Goal: Find specific page/section: Find specific page/section

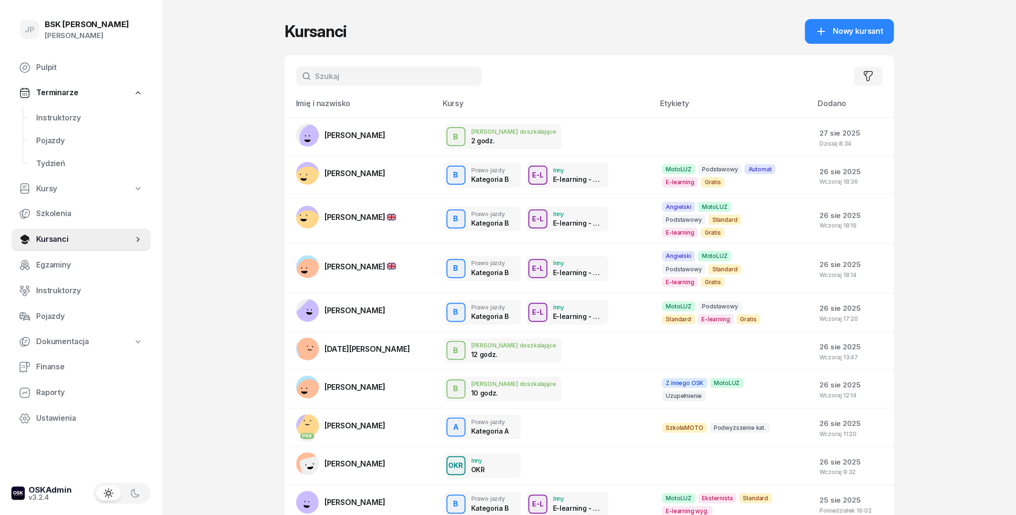
click at [334, 79] on input "text" at bounding box center [389, 76] width 186 height 19
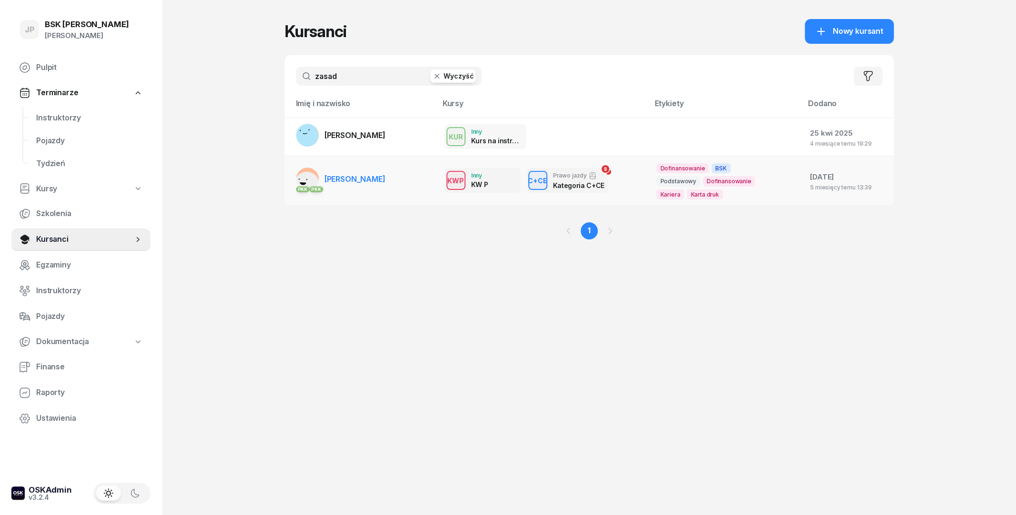
type input "zasad"
click at [349, 181] on span "[PERSON_NAME]" at bounding box center [355, 179] width 61 height 10
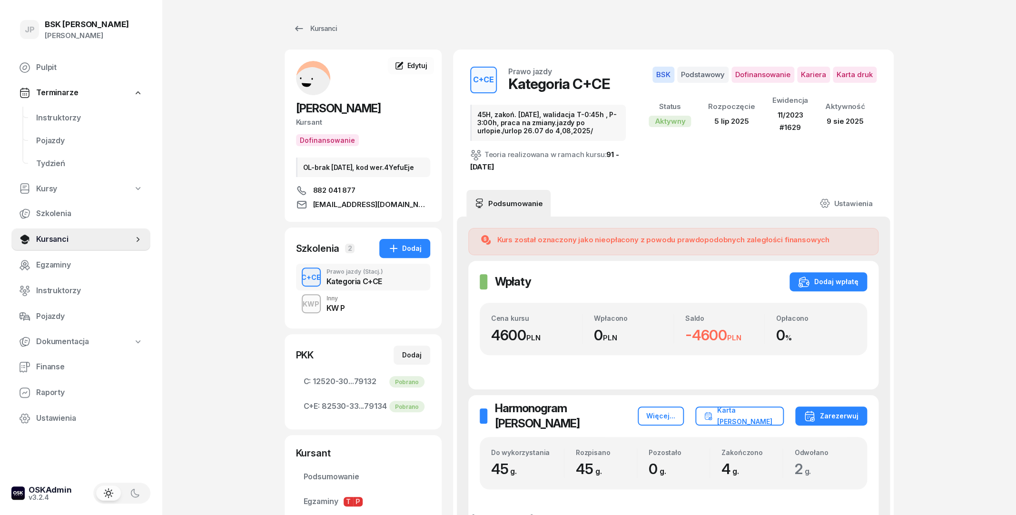
click at [304, 25] on icon at bounding box center [298, 28] width 11 height 11
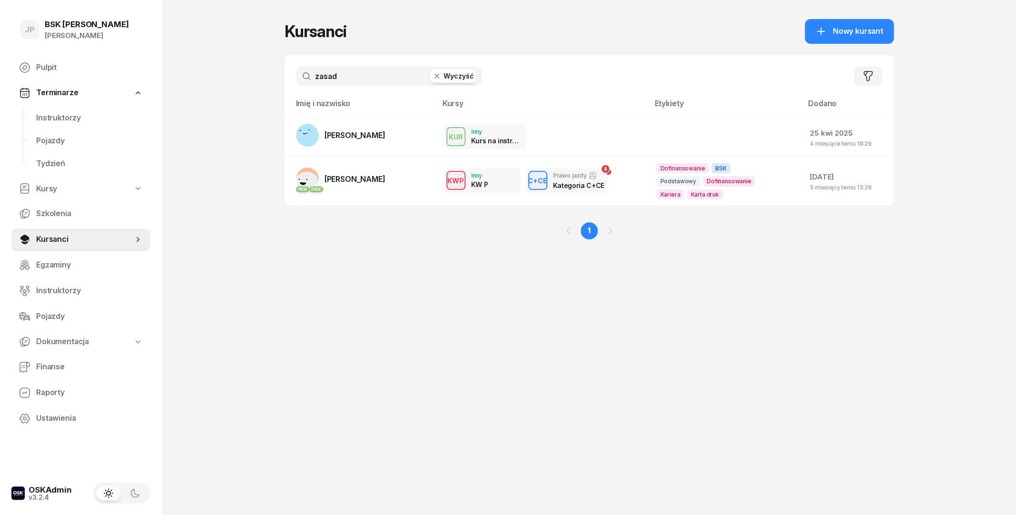
click at [438, 71] on button "Wyczyść" at bounding box center [453, 75] width 46 height 13
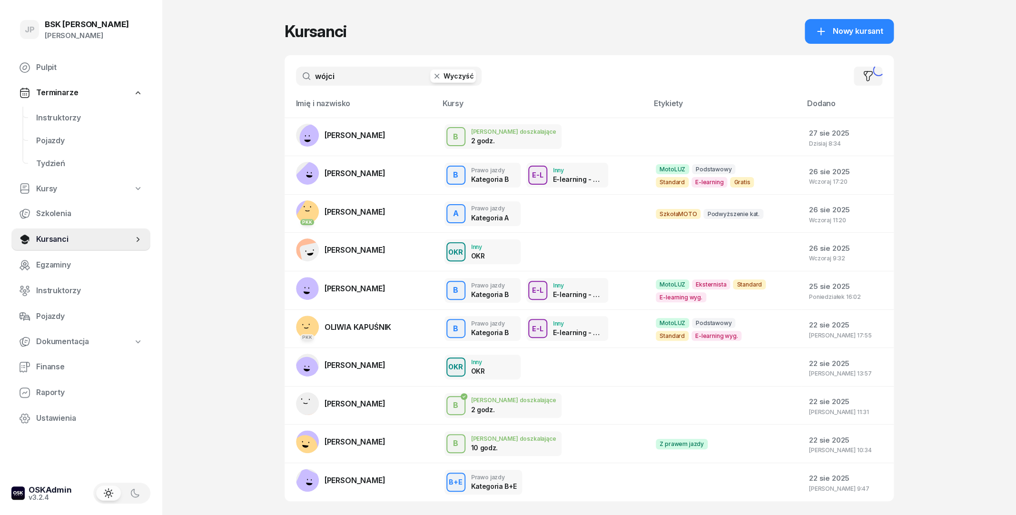
type input "[PERSON_NAME]"
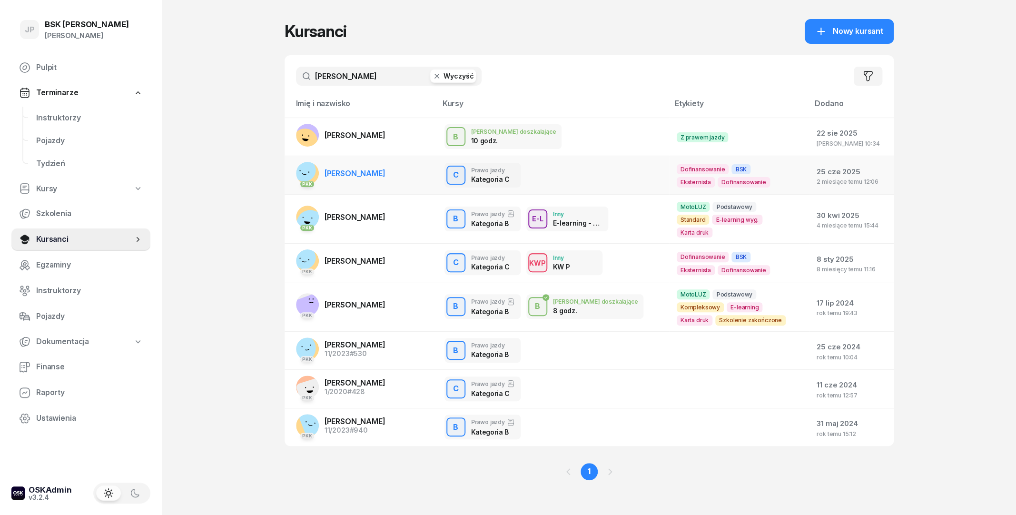
click at [354, 182] on link "PKK [PERSON_NAME]" at bounding box center [340, 173] width 89 height 23
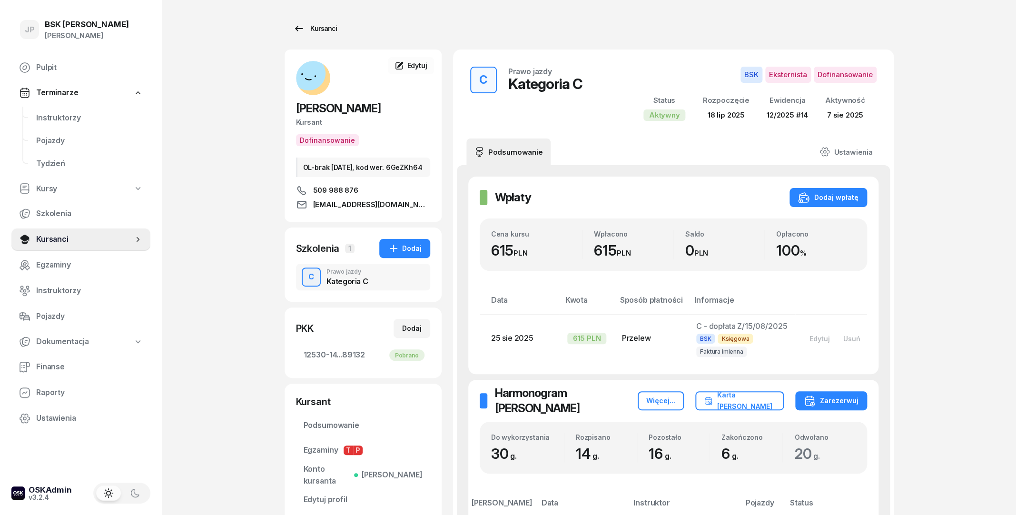
click at [317, 23] on div "Kursanci" at bounding box center [315, 28] width 44 height 11
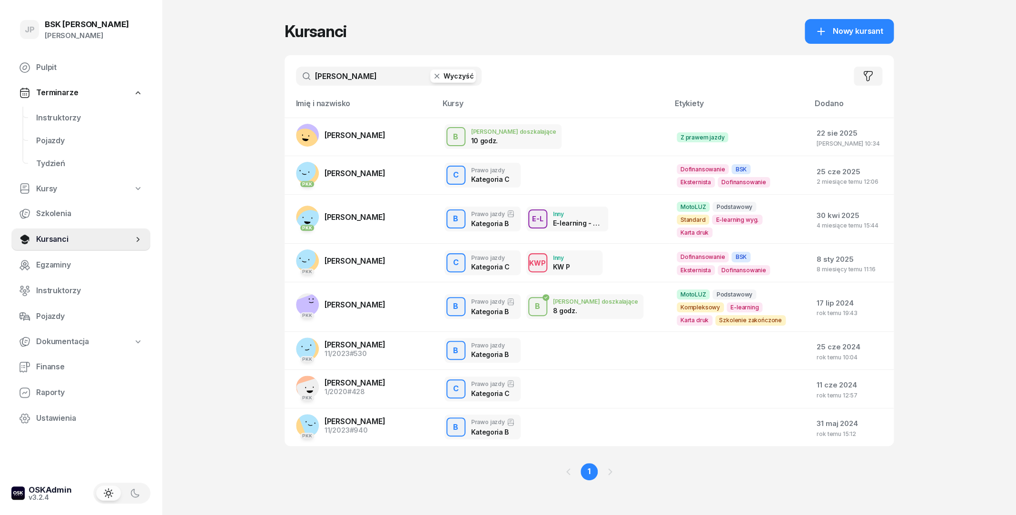
click at [463, 72] on button "Wyczyść" at bounding box center [453, 75] width 46 height 13
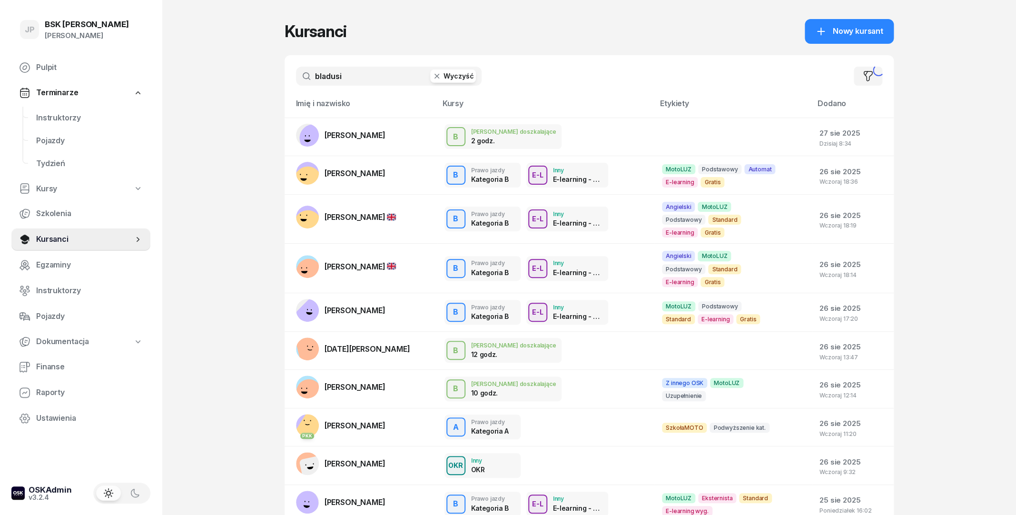
type input "bladusia"
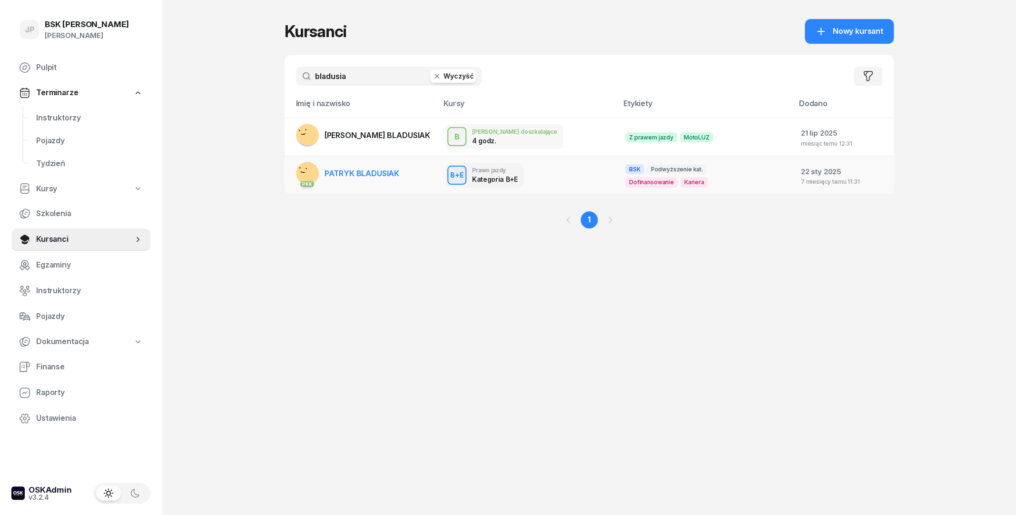
click at [345, 176] on span "PATRYK BLADUSIAK" at bounding box center [362, 174] width 75 height 10
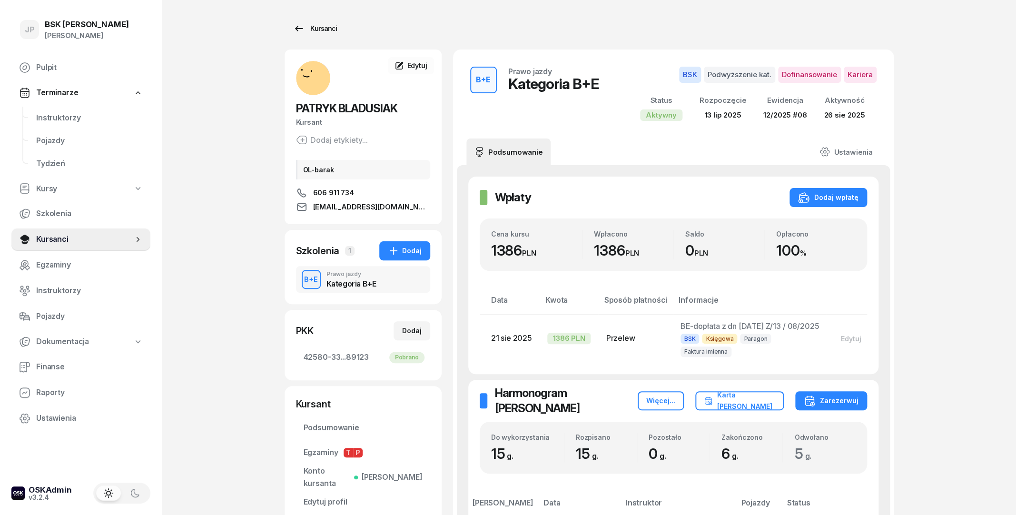
click at [311, 31] on div "Kursanci" at bounding box center [315, 28] width 44 height 11
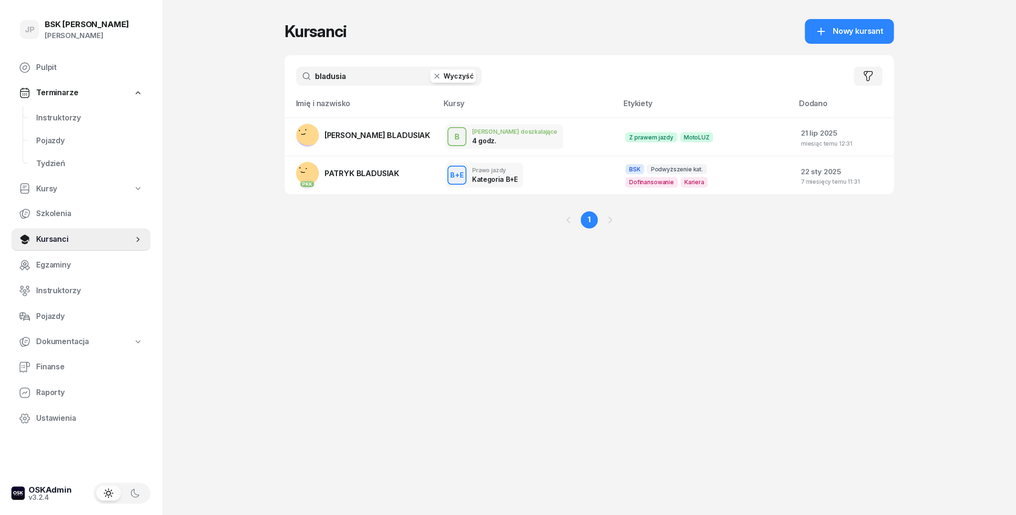
click at [451, 76] on button "Wyczyść" at bounding box center [453, 75] width 46 height 13
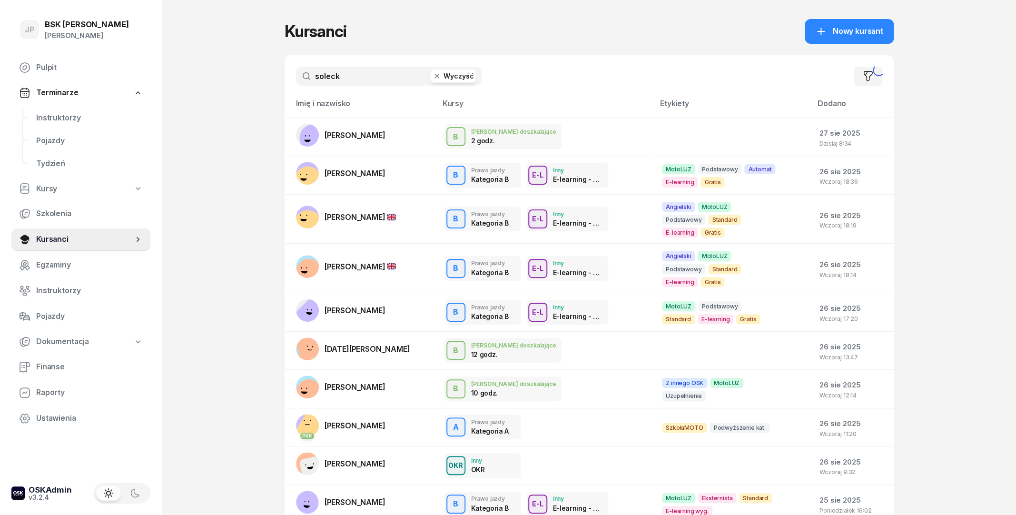
type input "[PERSON_NAME]"
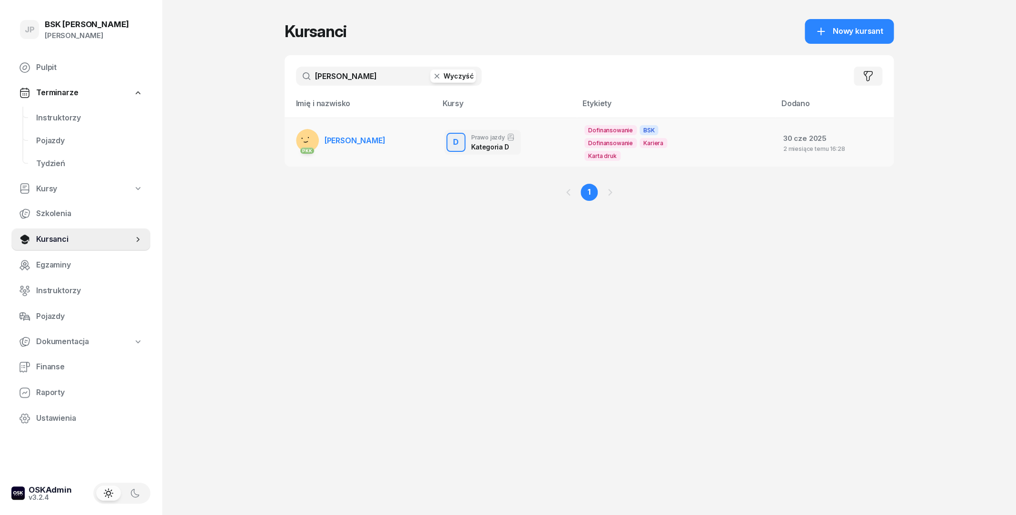
click at [391, 137] on td "PKK [PERSON_NAME]" at bounding box center [361, 142] width 152 height 49
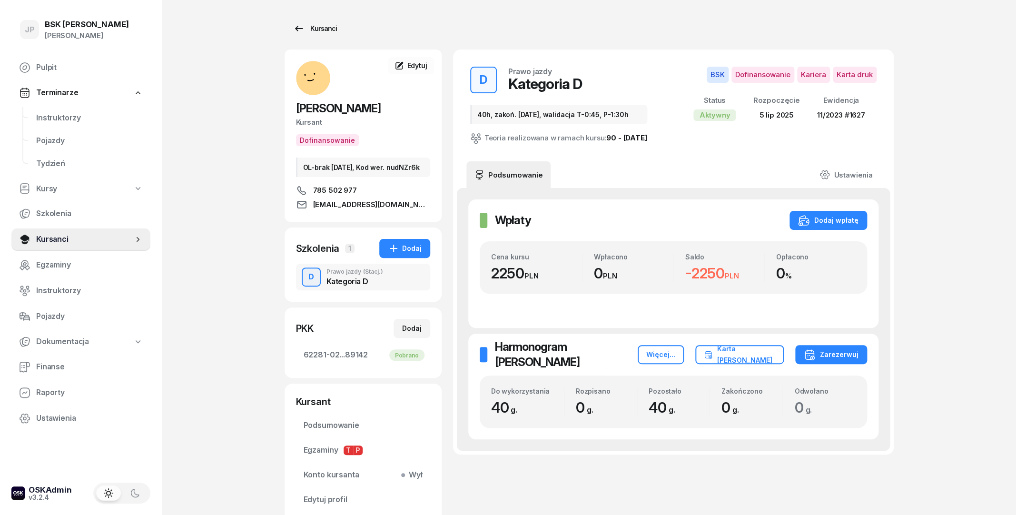
click at [307, 28] on div "Kursanci" at bounding box center [315, 28] width 44 height 11
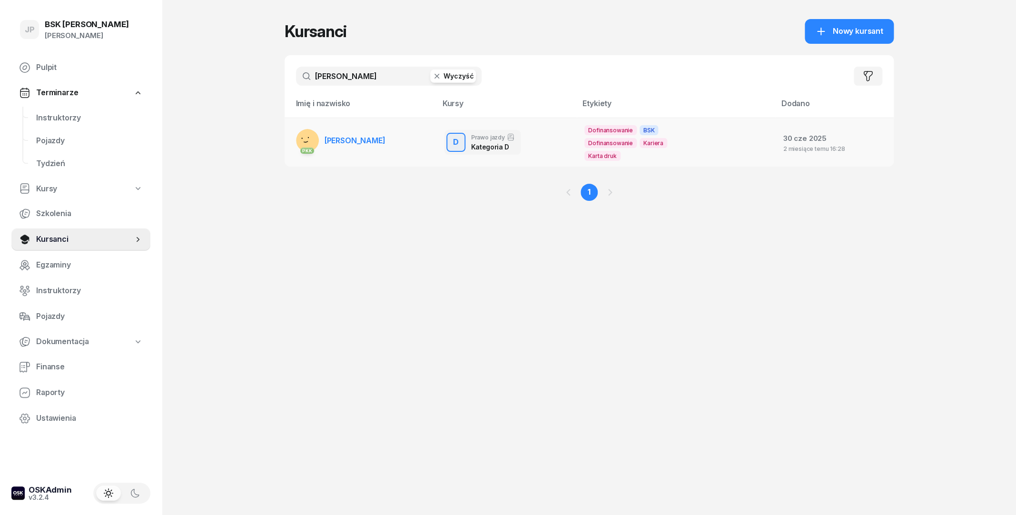
click at [376, 149] on link "PKK [PERSON_NAME]" at bounding box center [340, 140] width 89 height 23
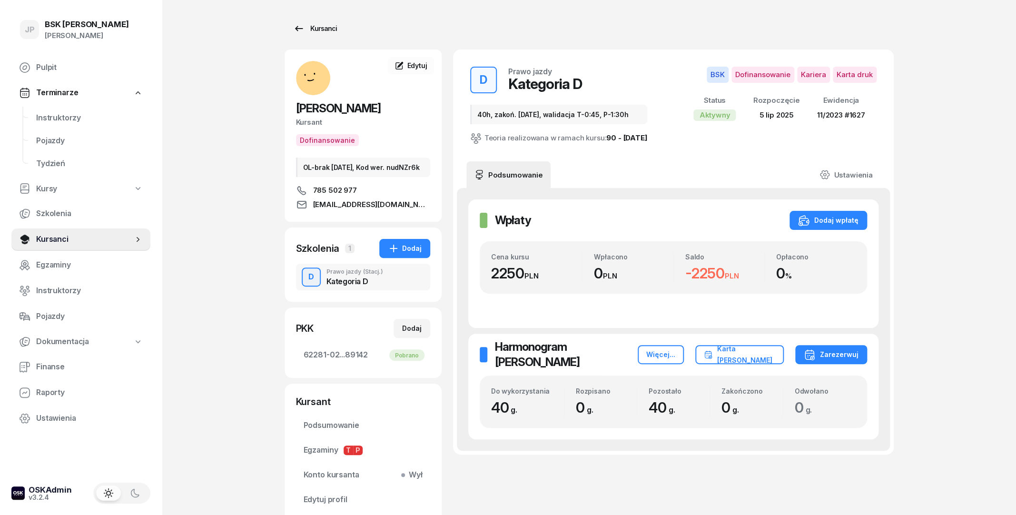
click at [317, 34] on div "Kursanci" at bounding box center [315, 28] width 44 height 11
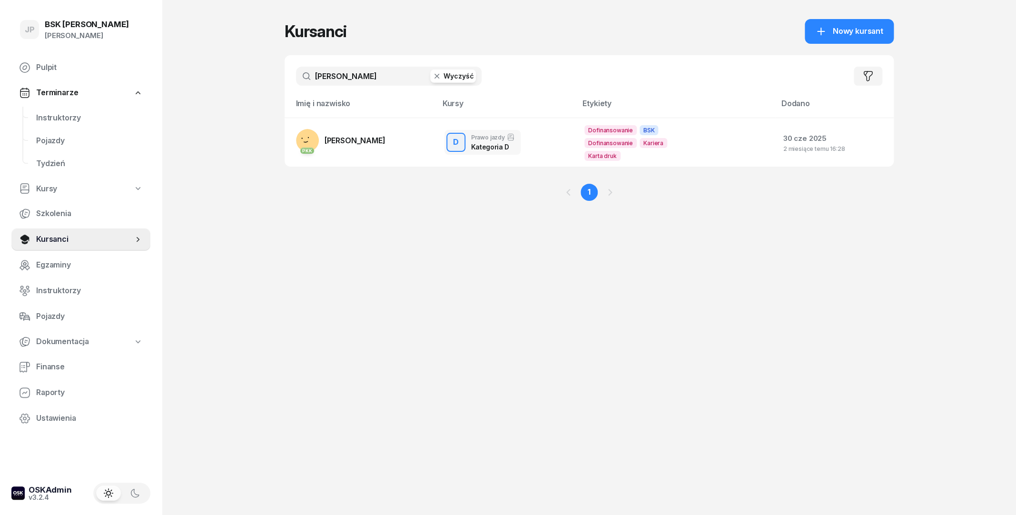
click at [438, 77] on icon "button" at bounding box center [436, 76] width 5 height 5
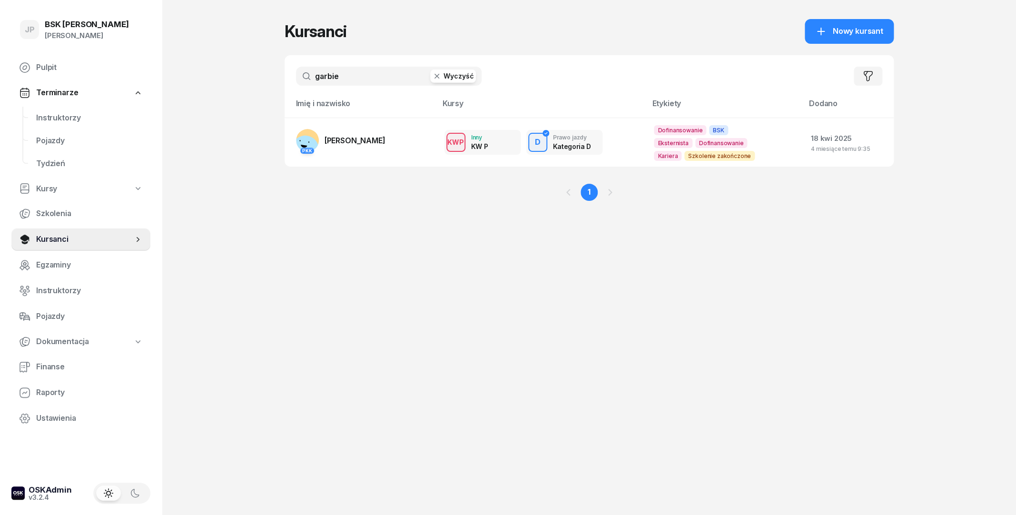
type input "garbień"
click at [386, 133] on link "PKK [PERSON_NAME]" at bounding box center [340, 140] width 89 height 23
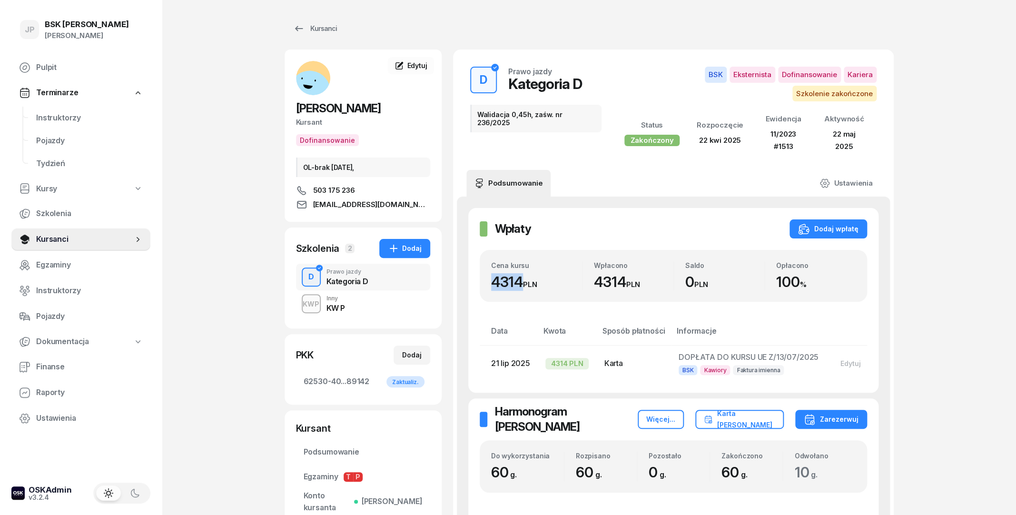
drag, startPoint x: 489, startPoint y: 276, endPoint x: 521, endPoint y: 274, distance: 31.9
click at [521, 274] on div "Cena kursu 4314 PLN Wpłacono 4314 PLN Saldo 0 PLN Opłacono 100 %" at bounding box center [673, 276] width 387 height 52
click at [522, 275] on div "4314 PLN" at bounding box center [536, 282] width 91 height 18
drag, startPoint x: 546, startPoint y: 277, endPoint x: 551, endPoint y: 278, distance: 5.4
click at [551, 278] on div "Cena kursu 4314 PLN Wpłacono 4314 PLN Saldo 0 PLN Opłacono 100 %" at bounding box center [673, 276] width 387 height 52
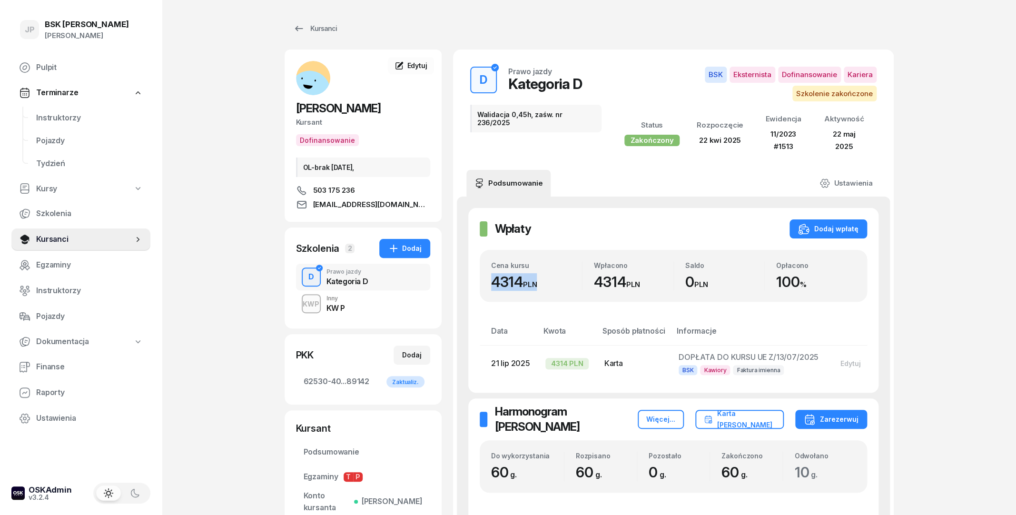
click at [547, 279] on div "Cena kursu 4314 PLN Wpłacono 4314 PLN Saldo 0 PLN Opłacono 100 %" at bounding box center [673, 276] width 387 height 52
